Goal: Check status: Check status

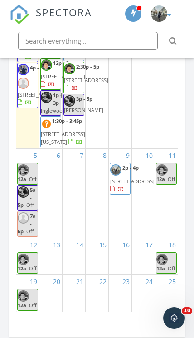
scroll to position [170, 0]
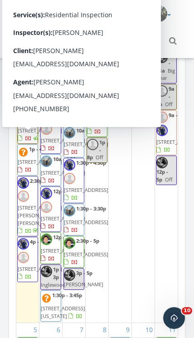
click at [27, 134] on span "[STREET_ADDRESS]" at bounding box center [40, 130] width 44 height 7
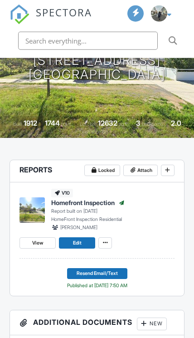
scroll to position [149, 0]
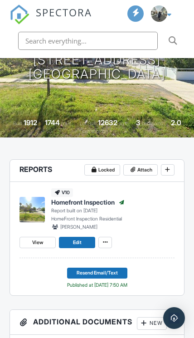
click at [42, 243] on span "View" at bounding box center [37, 243] width 11 height 8
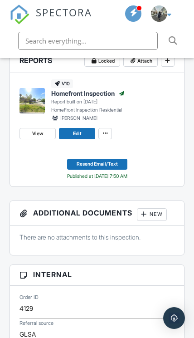
scroll to position [252, 0]
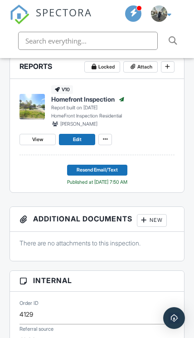
click at [107, 138] on icon at bounding box center [105, 139] width 5 height 5
click at [103, 138] on icon at bounding box center [105, 139] width 5 height 5
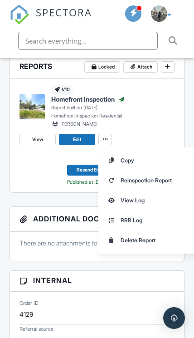
click at [165, 128] on div "v10 Homefront Inspection Published Report built on [DATE] HomeFront Inspection …" at bounding box center [97, 117] width 155 height 76
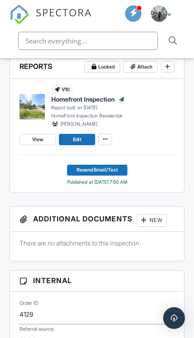
click at [33, 138] on span "View" at bounding box center [37, 140] width 11 height 8
